Goal: Task Accomplishment & Management: Use online tool/utility

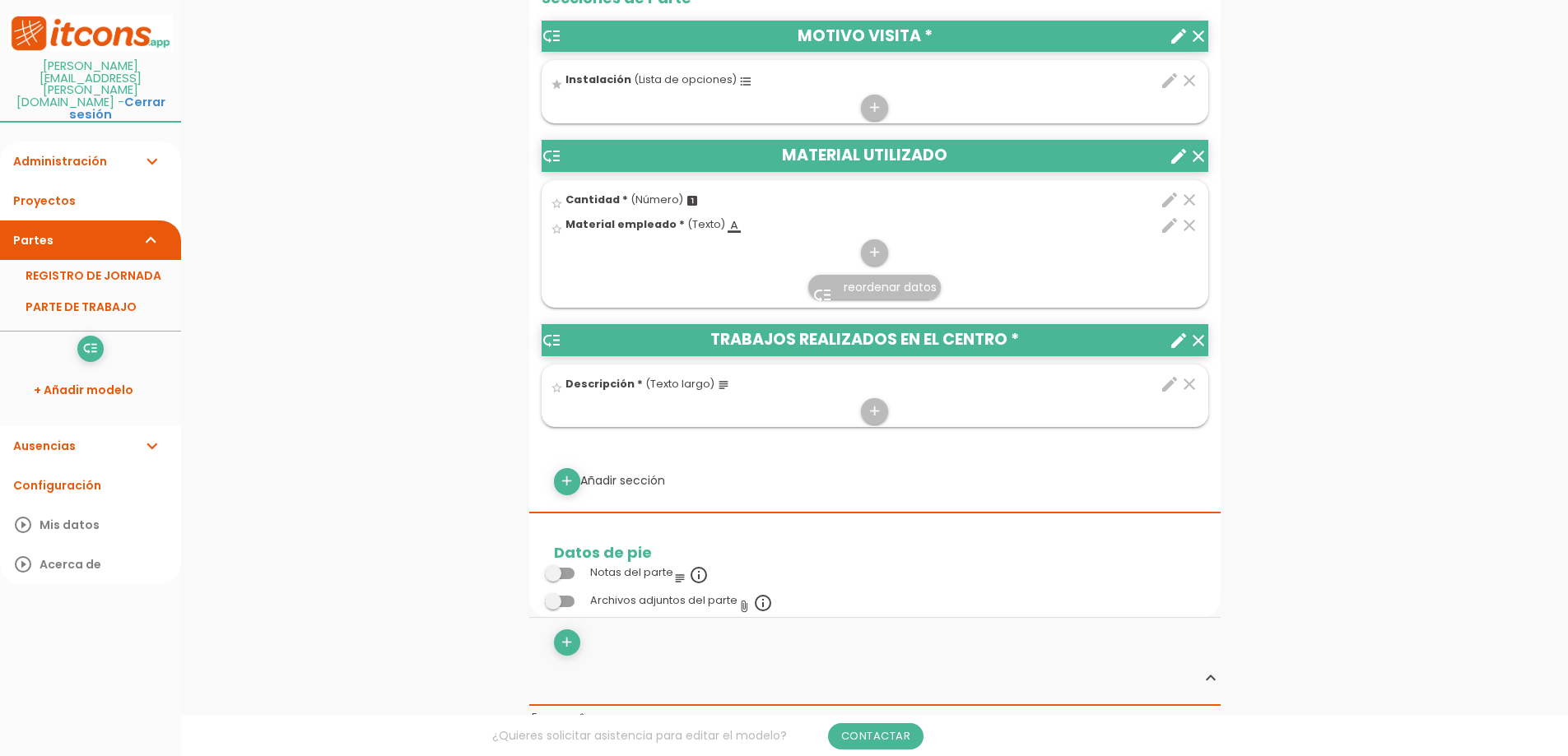
scroll to position [823, 0]
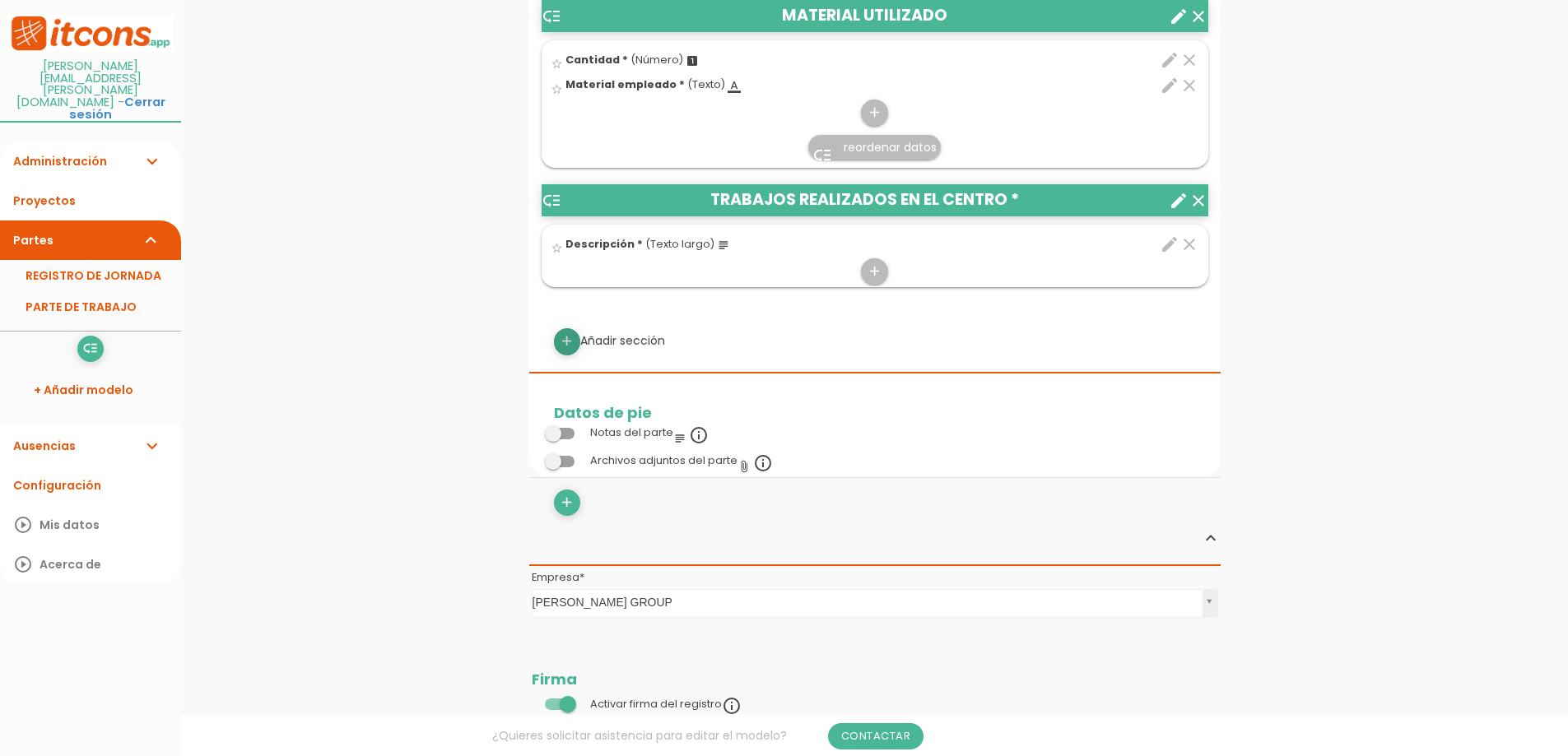
click at [572, 343] on icon "add" at bounding box center [567, 341] width 16 height 27
select select
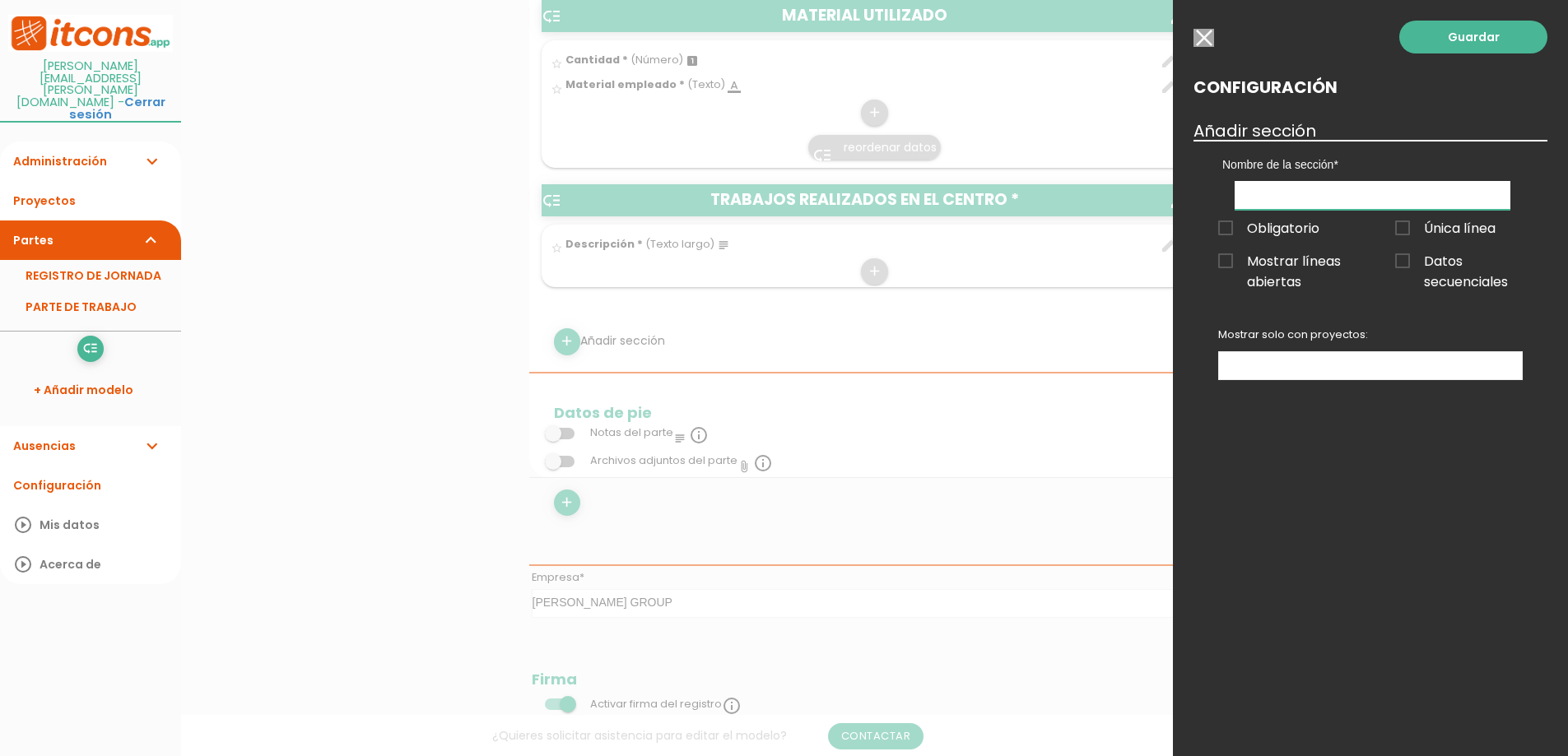
click at [1317, 195] on input "text" at bounding box center [1372, 195] width 275 height 29
type input "PENDIENTES"
click at [1222, 222] on span "Obligatorio" at bounding box center [1268, 228] width 101 height 21
click at [0, 0] on input "Obligatorio" at bounding box center [0, 0] width 0 height 0
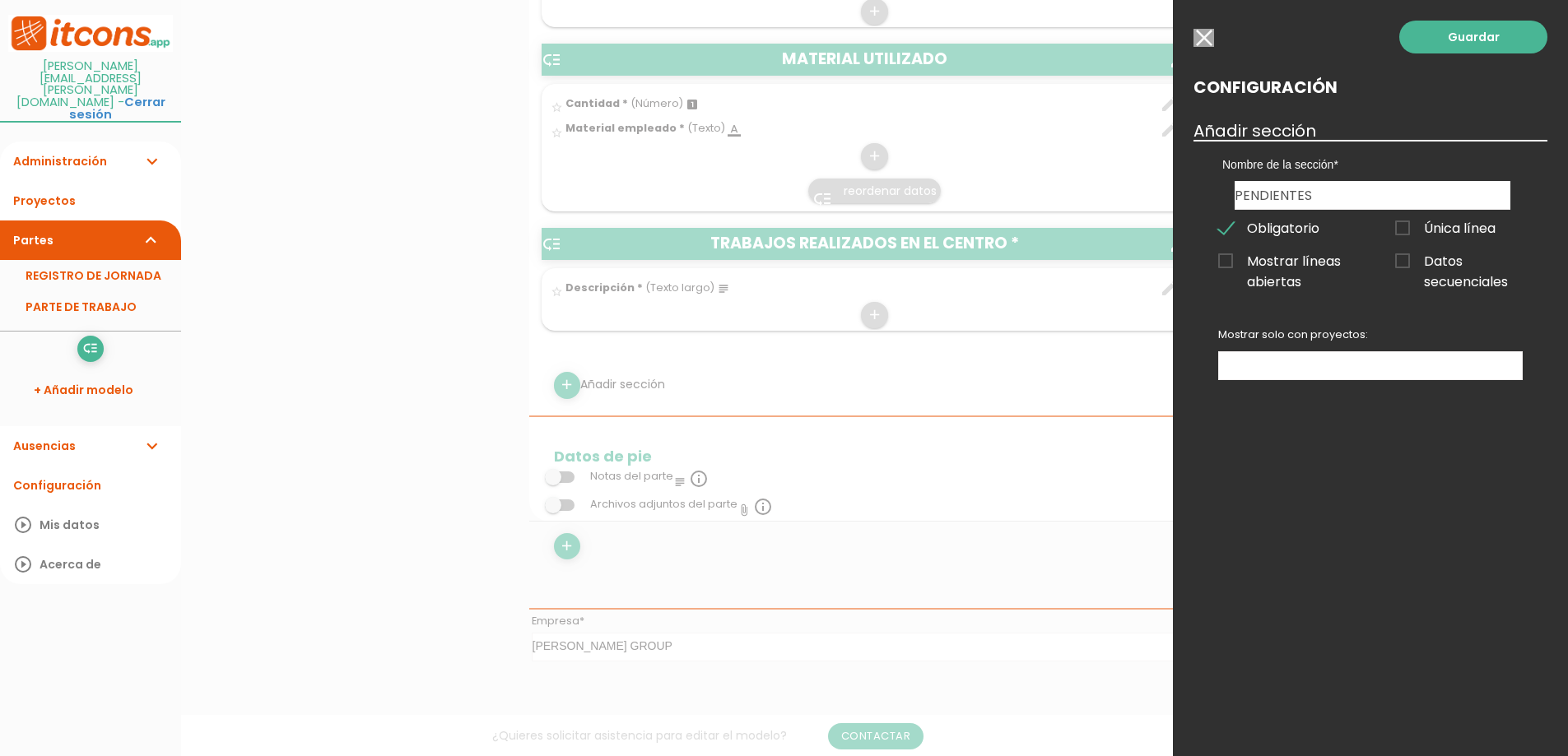
scroll to position [741, 0]
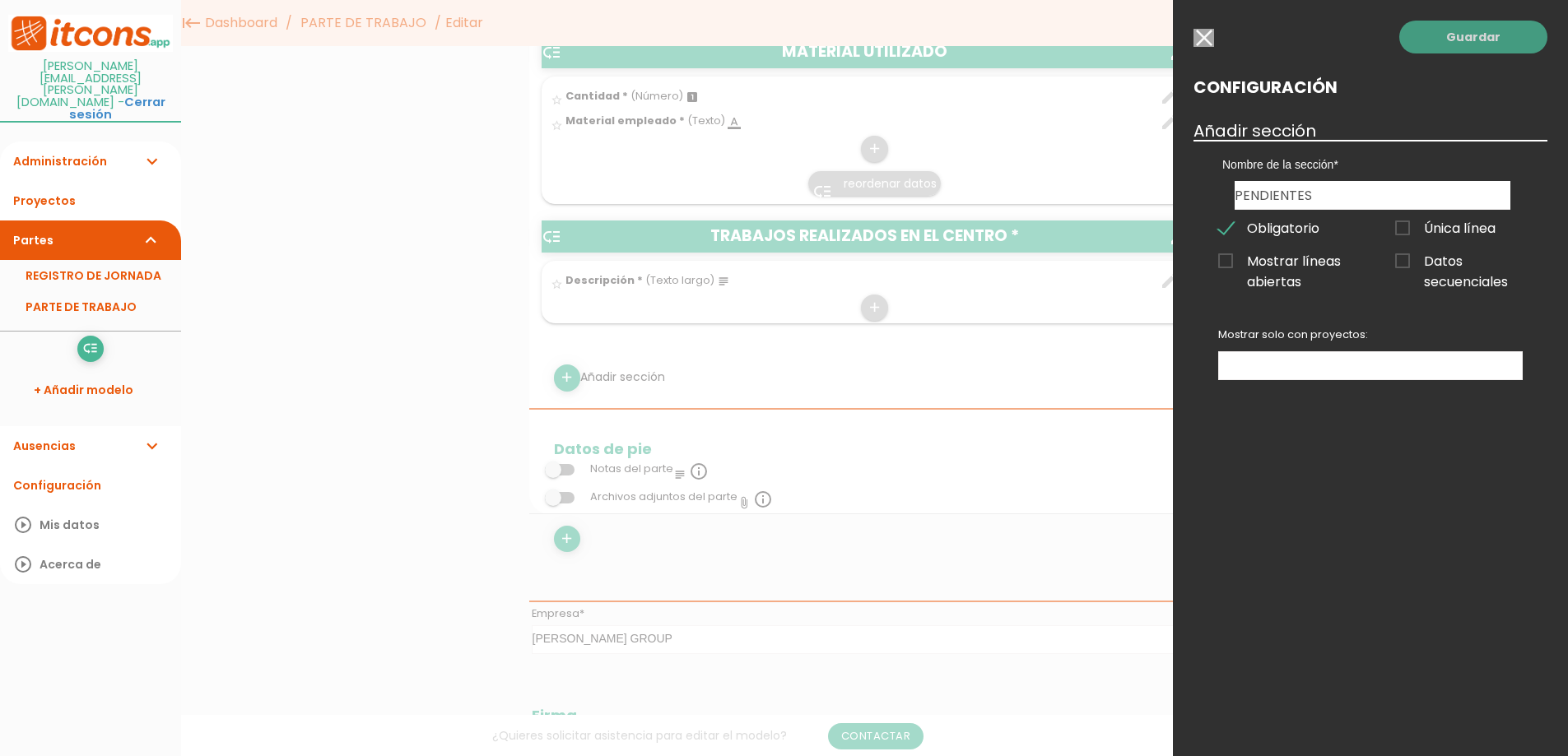
click at [1481, 41] on link "Guardar" at bounding box center [1473, 36] width 148 height 32
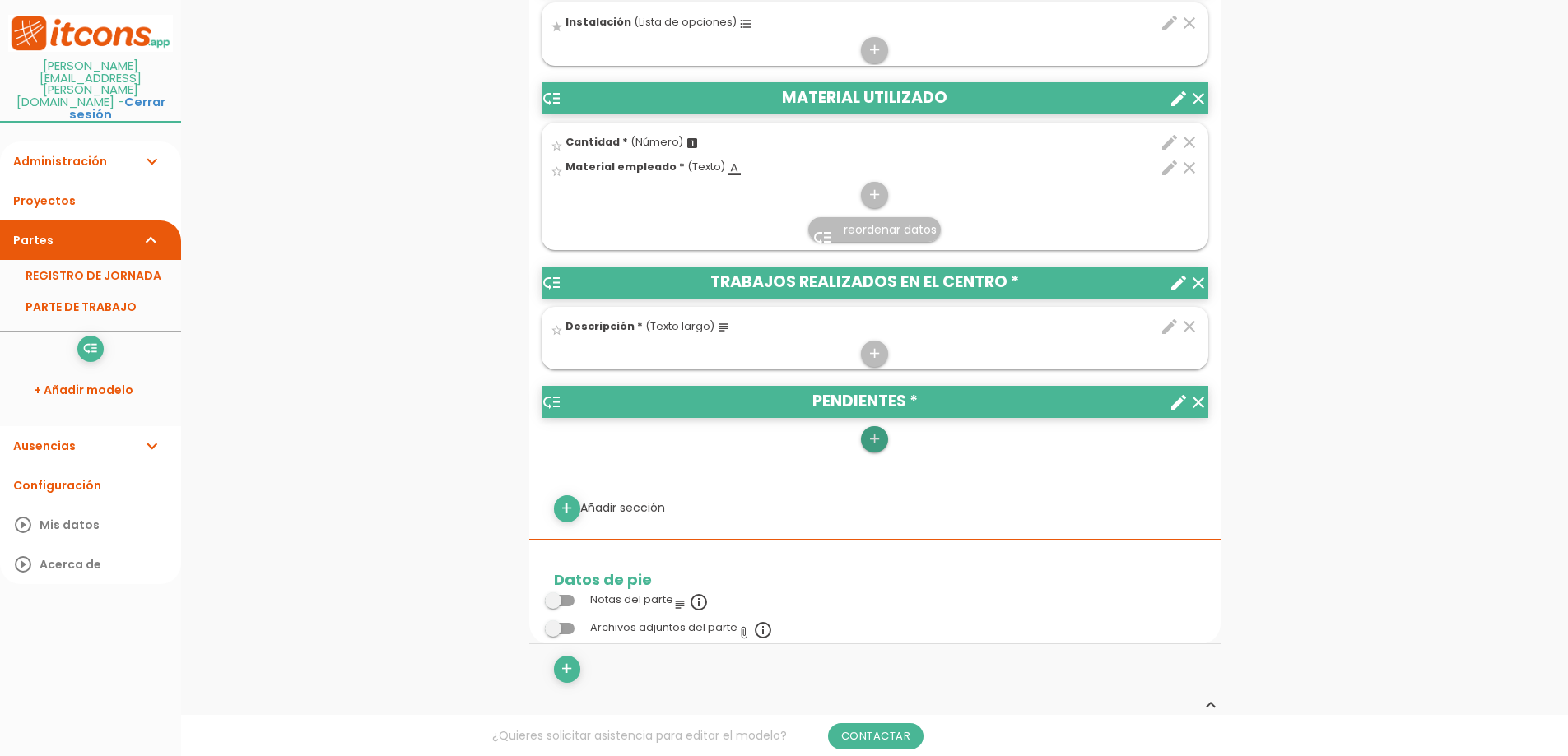
click at [874, 439] on icon "add" at bounding box center [875, 439] width 16 height 27
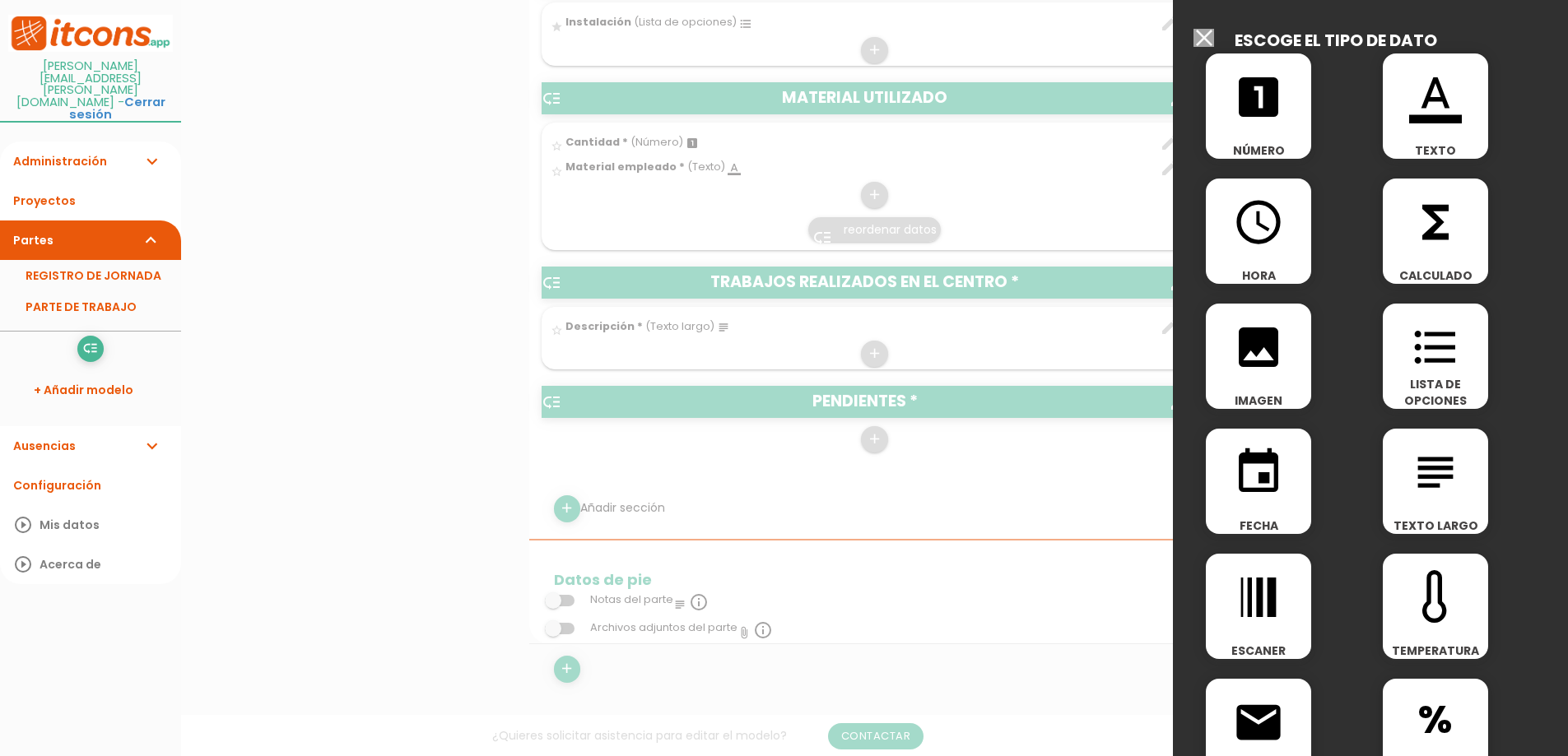
click at [1417, 100] on icon "format_color_text" at bounding box center [1435, 97] width 53 height 53
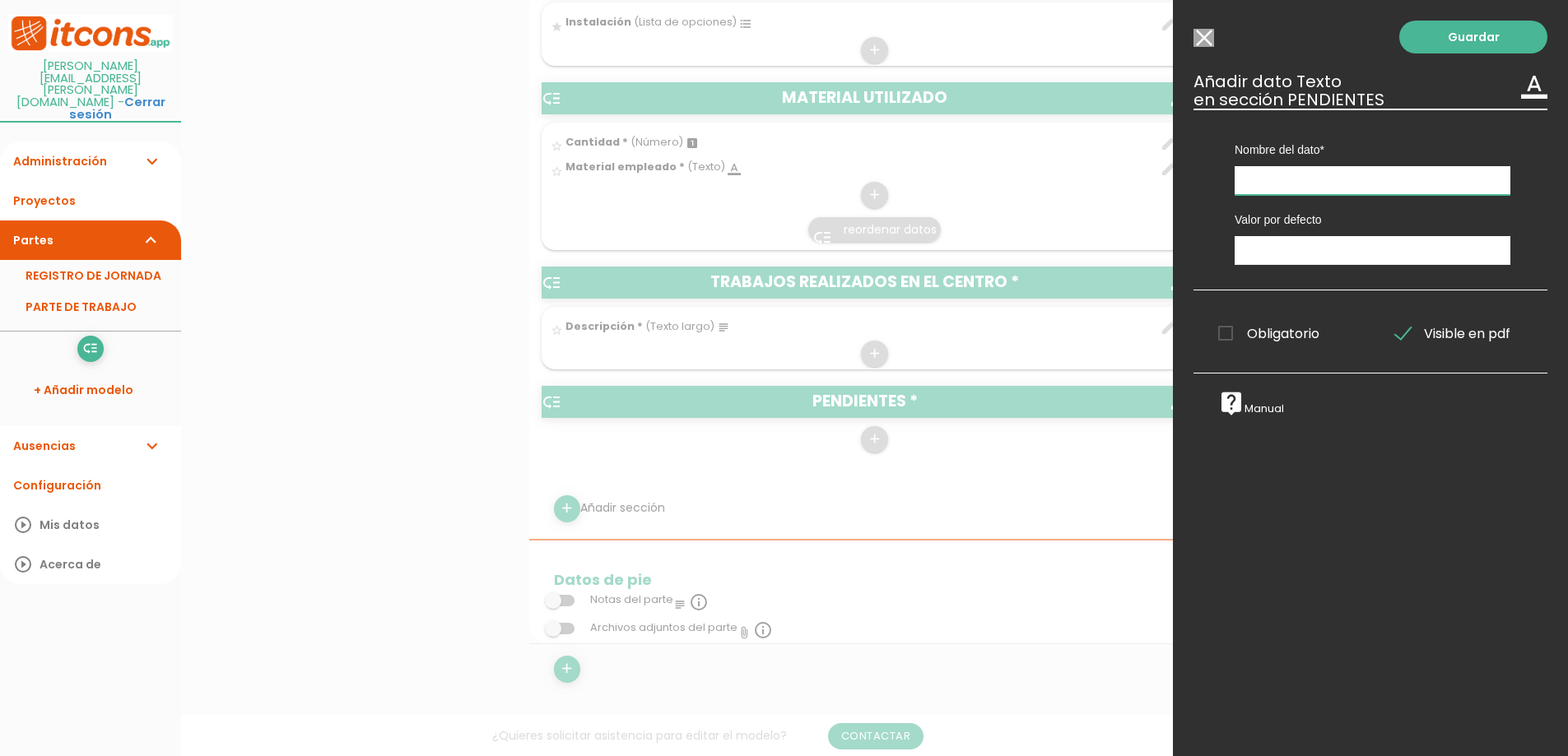
click at [1331, 177] on input "text" at bounding box center [1372, 180] width 275 height 29
type input "d"
type input "Descripción"
click at [1225, 339] on span "Obligatorio" at bounding box center [1268, 333] width 101 height 21
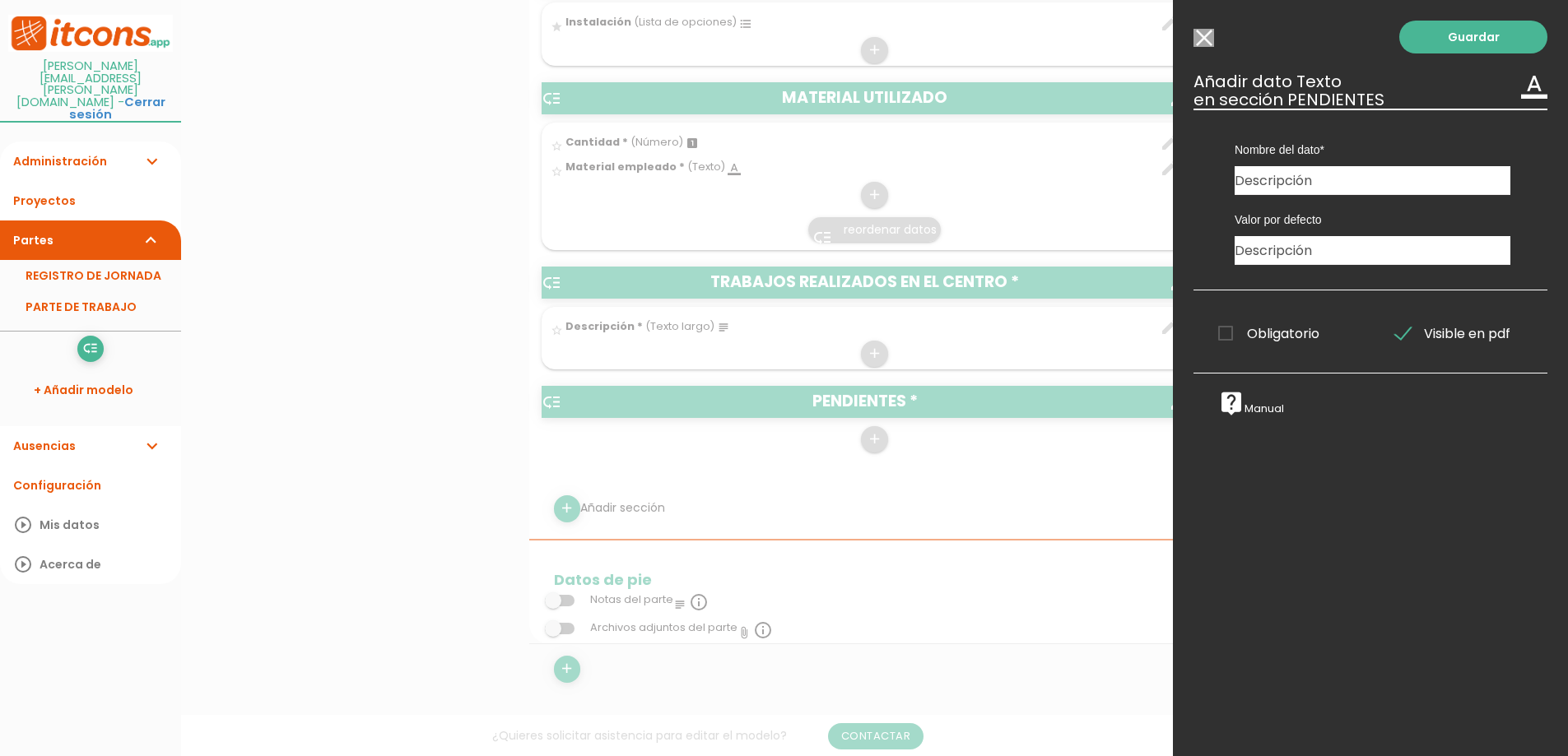
click at [0, 0] on input "Obligatorio" at bounding box center [0, 0] width 0 height 0
click at [1483, 32] on link "Guardar" at bounding box center [1473, 36] width 148 height 32
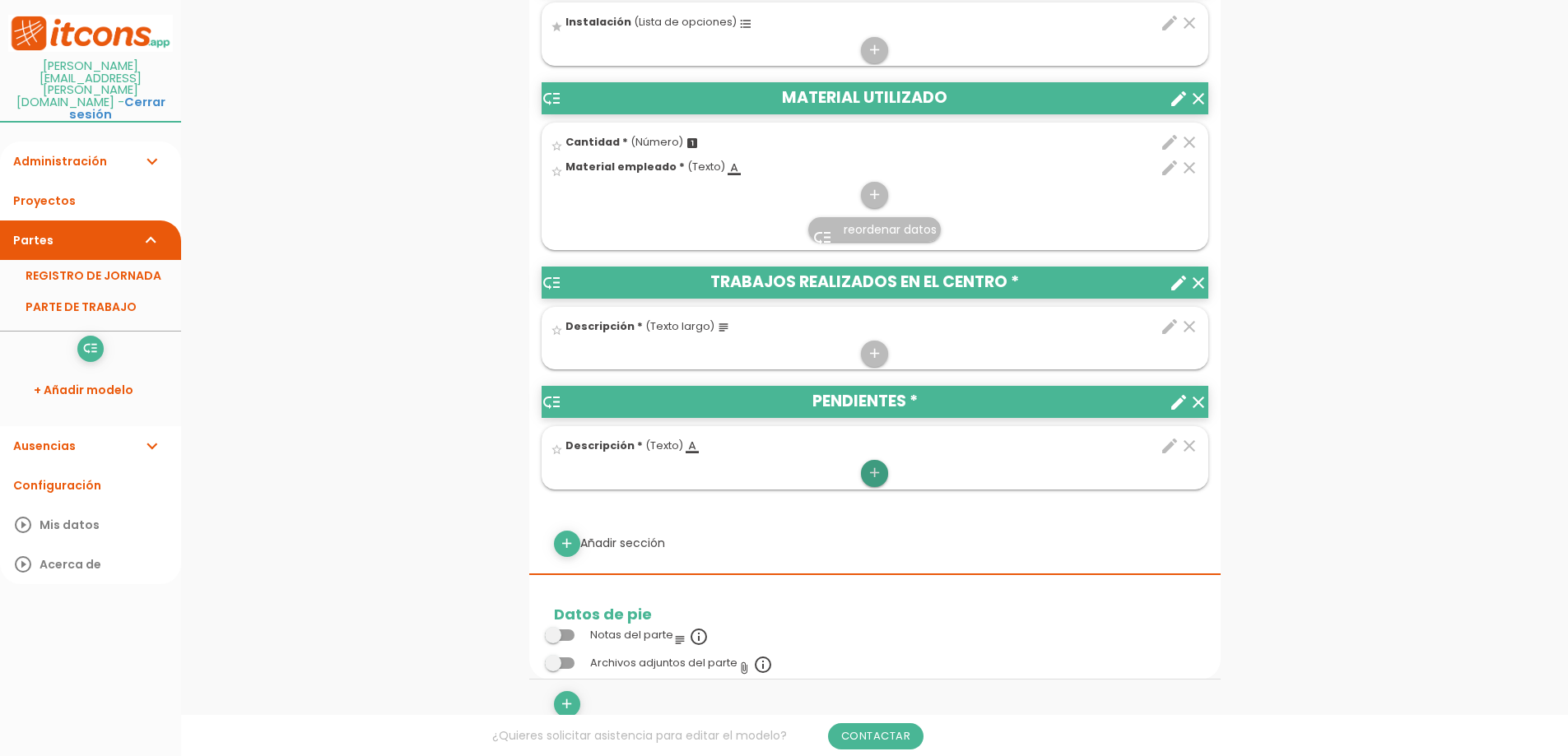
click at [873, 473] on icon "add" at bounding box center [875, 473] width 16 height 27
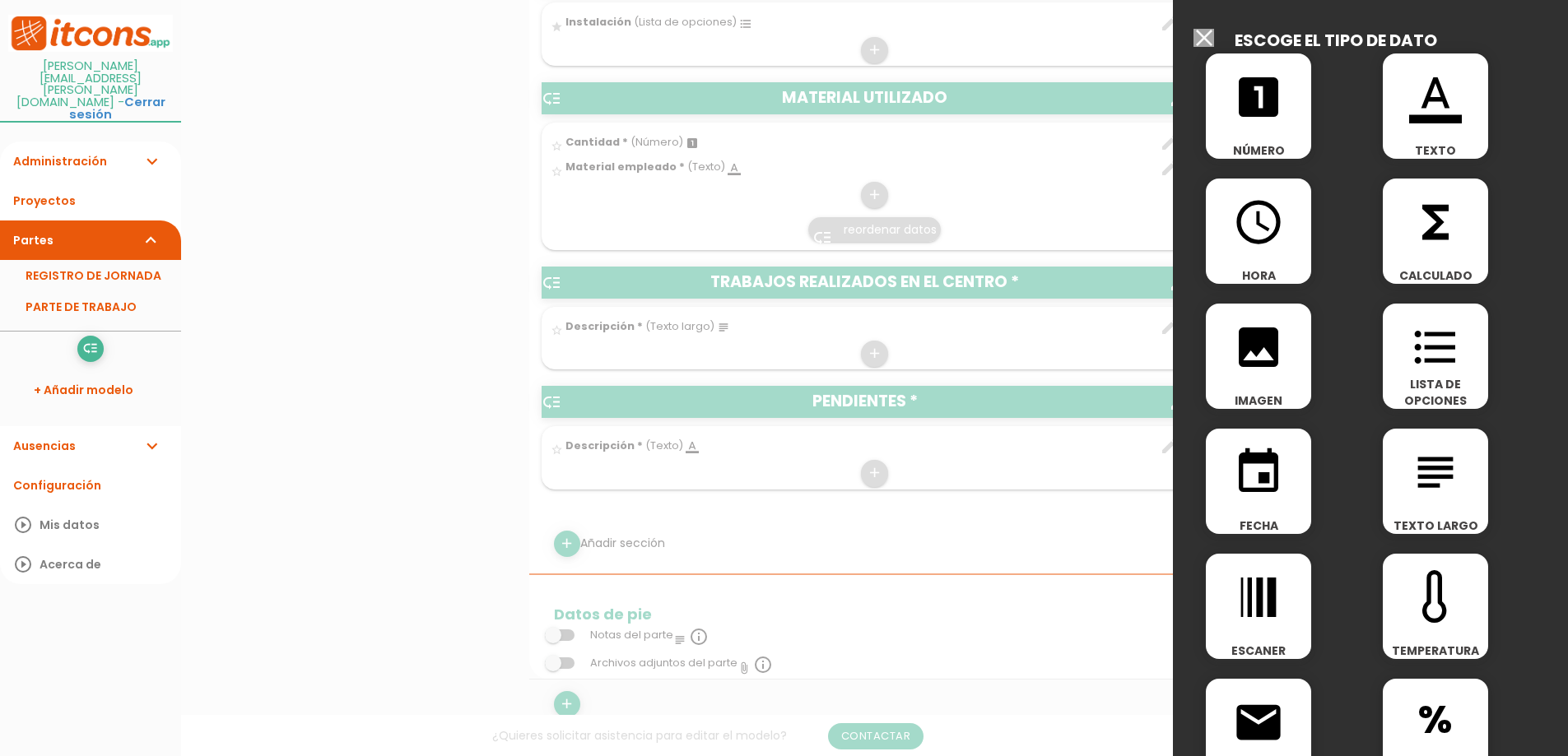
click at [1249, 370] on icon "image" at bounding box center [1258, 348] width 53 height 53
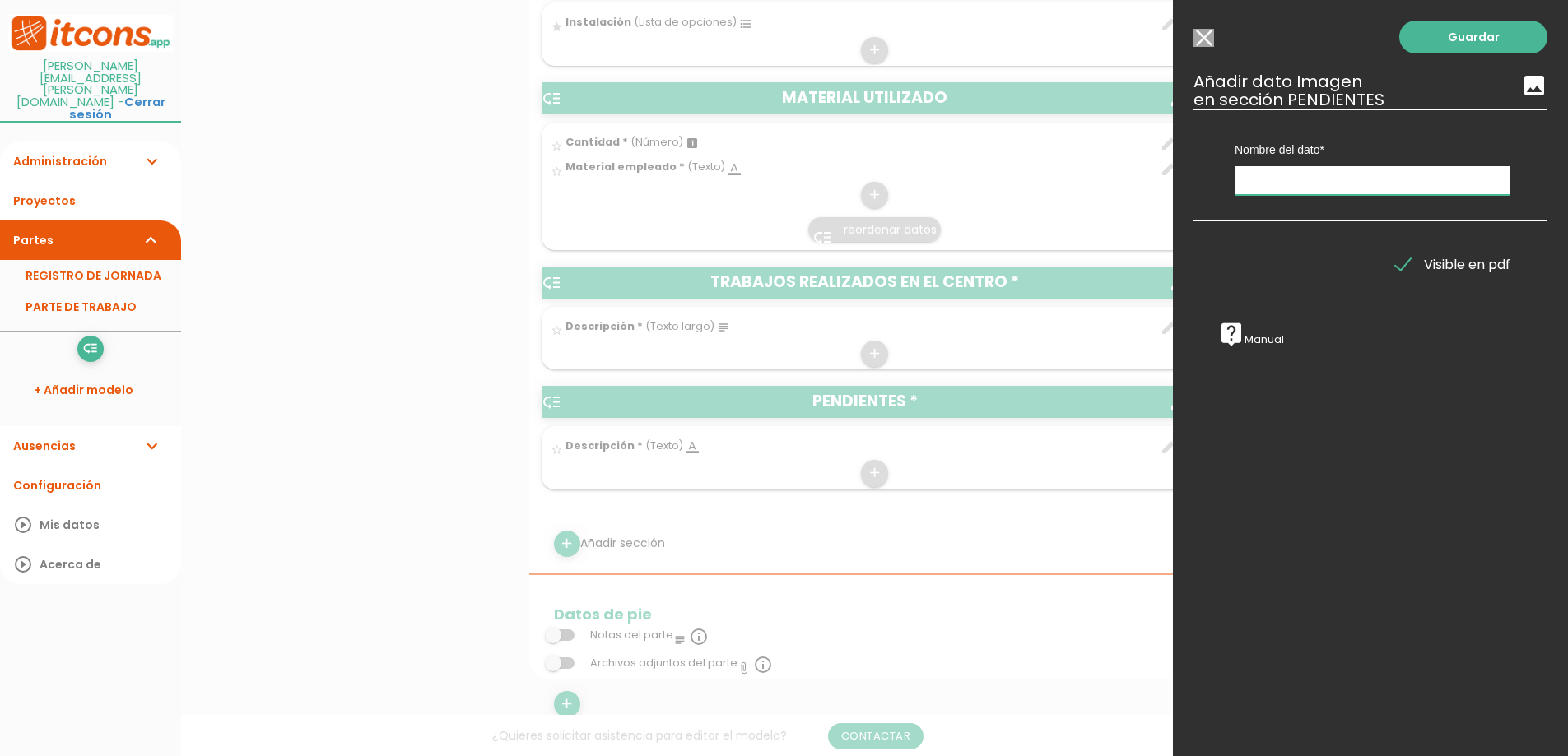
click at [1304, 184] on input "text" at bounding box center [1372, 180] width 275 height 29
type input "Fotos pendiente"
click at [1474, 43] on link "Guardar" at bounding box center [1473, 36] width 148 height 32
